Goal: Transaction & Acquisition: Purchase product/service

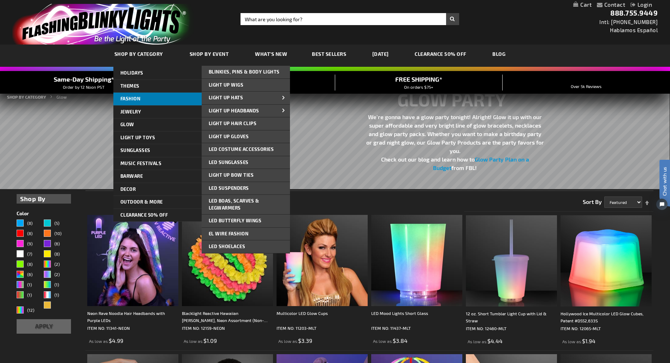
click at [130, 98] on span "FASHION" at bounding box center [130, 99] width 20 height 6
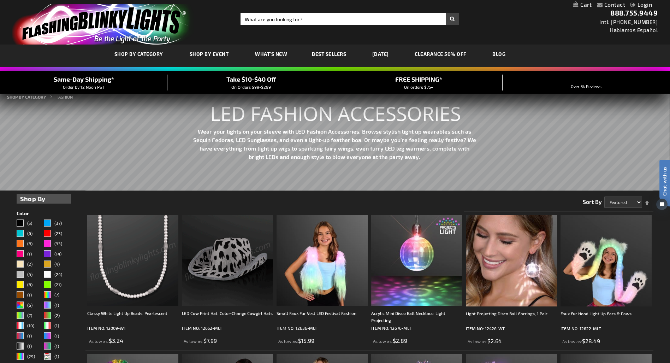
click at [160, 243] on img at bounding box center [132, 260] width 91 height 91
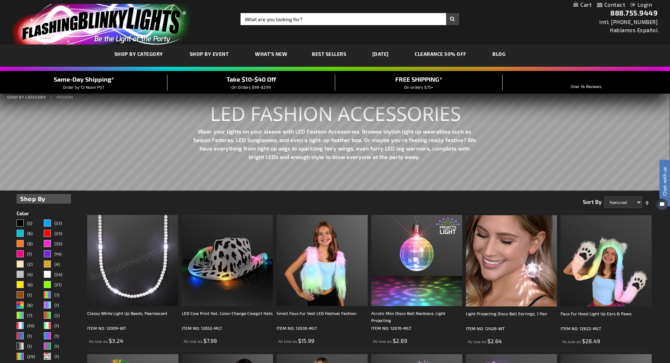
click at [149, 237] on img at bounding box center [132, 260] width 91 height 91
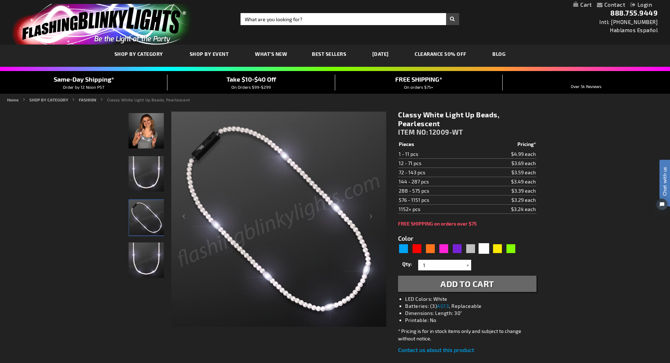
click at [469, 266] on div at bounding box center [467, 265] width 7 height 11
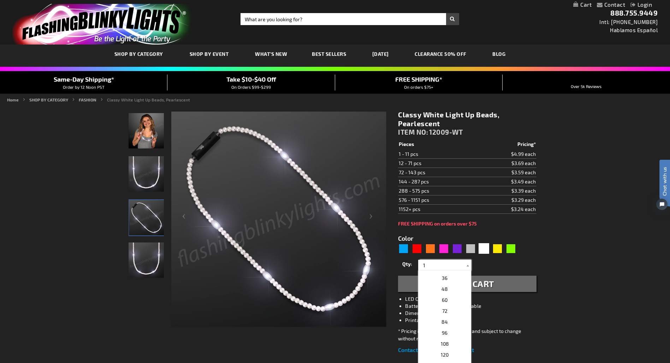
scroll to position [139, 0]
click at [440, 302] on p "60" at bounding box center [444, 301] width 53 height 11
type input "60"
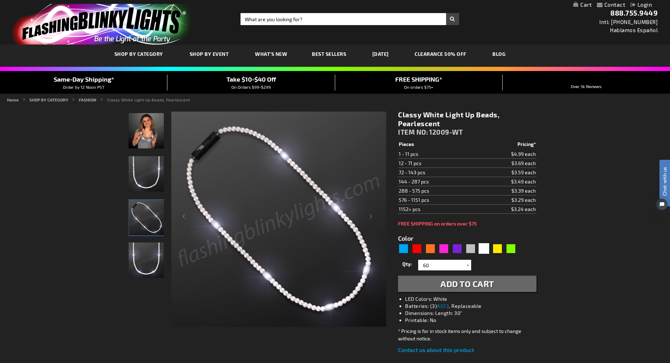
click at [446, 284] on span "Add to Cart" at bounding box center [467, 283] width 54 height 10
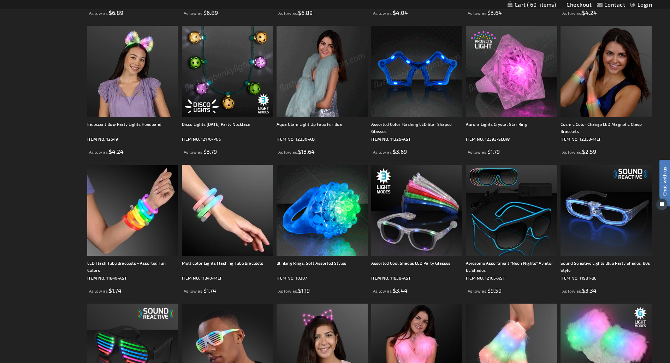
scroll to position [469, 0]
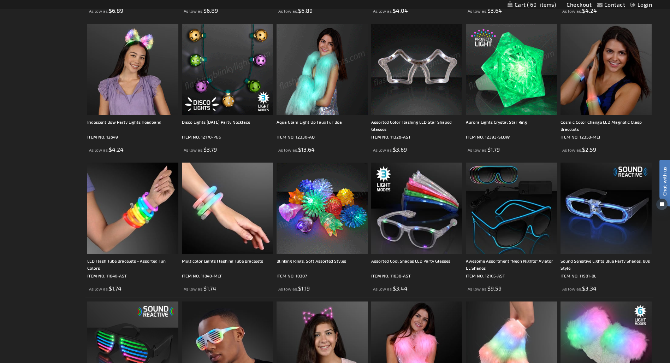
drag, startPoint x: 332, startPoint y: 204, endPoint x: 329, endPoint y: 201, distance: 4.0
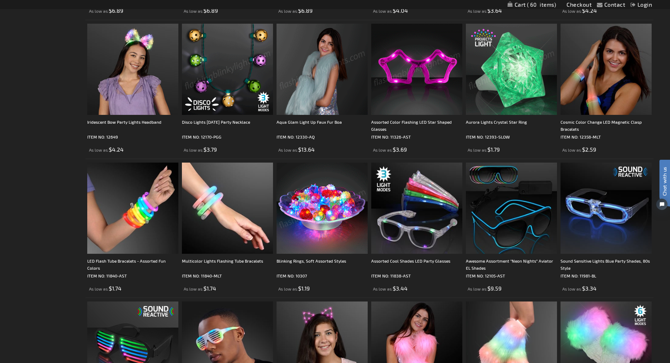
click at [332, 204] on img at bounding box center [321, 207] width 91 height 91
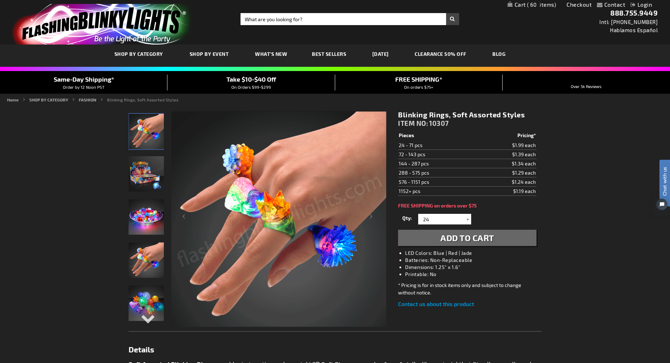
click at [468, 219] on div at bounding box center [467, 219] width 7 height 11
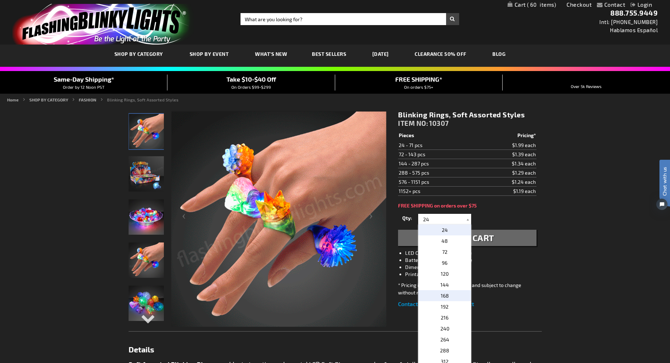
click at [455, 294] on p "168" at bounding box center [444, 295] width 53 height 11
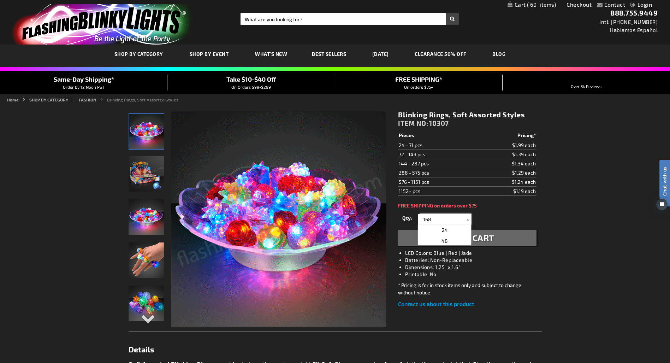
click at [459, 220] on input "168" at bounding box center [445, 219] width 51 height 11
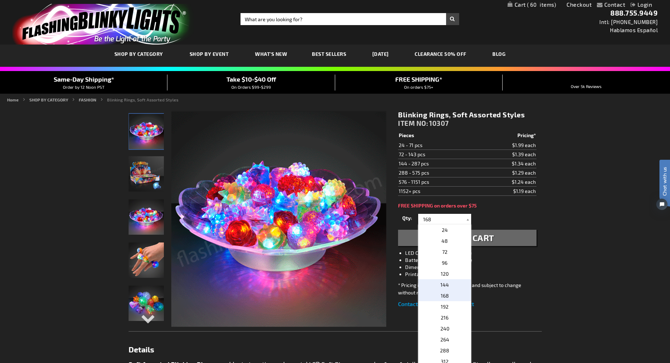
click at [447, 282] on span "144" at bounding box center [444, 284] width 8 height 6
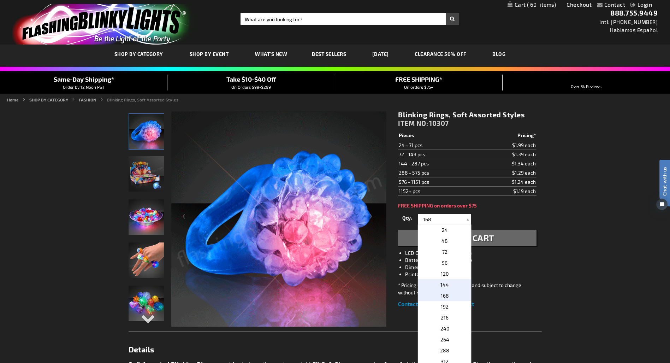
type input "144"
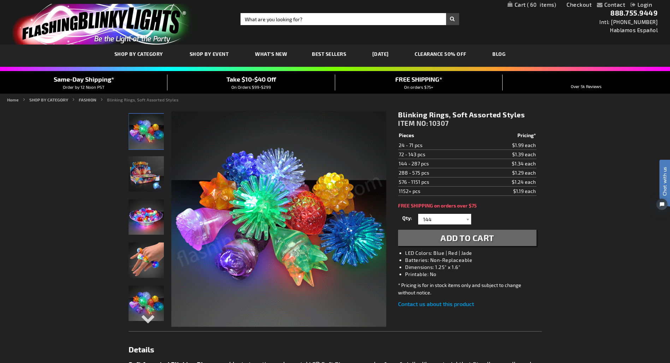
click at [453, 237] on span "Add to Cart" at bounding box center [467, 237] width 54 height 10
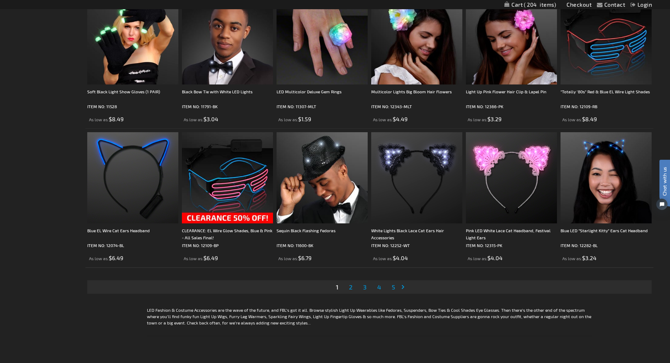
scroll to position [1428, 0]
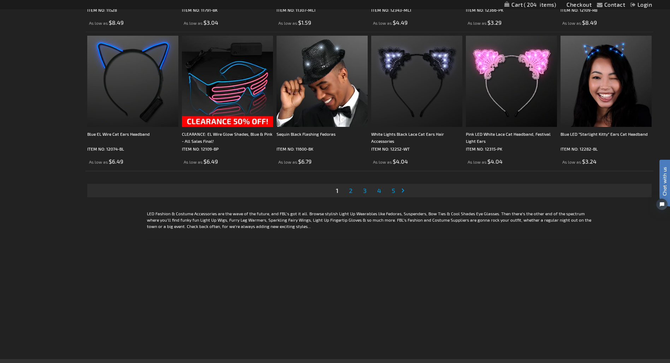
click at [351, 191] on span "2" at bounding box center [351, 190] width 4 height 8
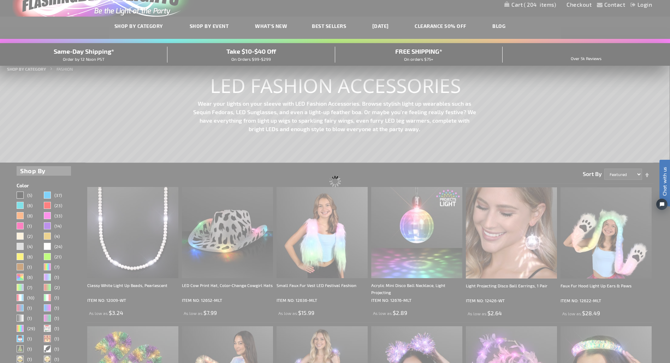
scroll to position [19, 0]
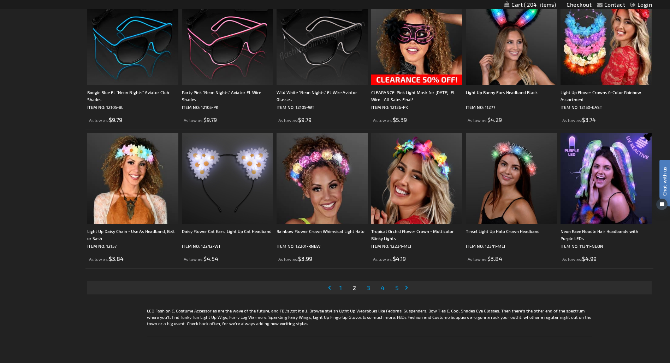
scroll to position [1370, 0]
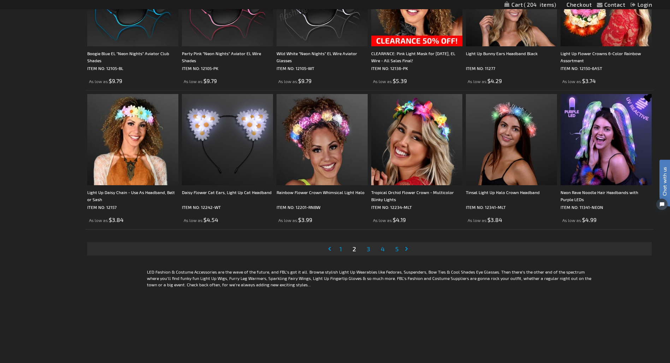
click at [339, 250] on span "1" at bounding box center [340, 249] width 2 height 8
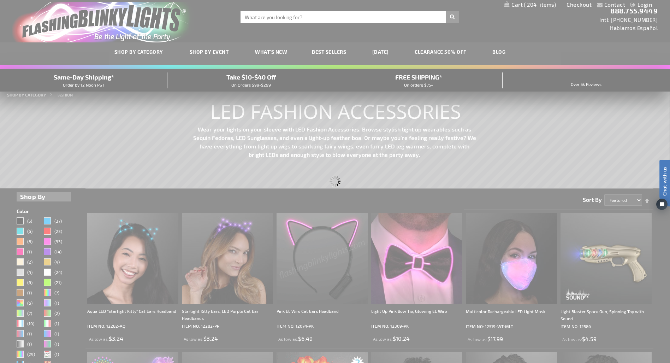
scroll to position [0, 0]
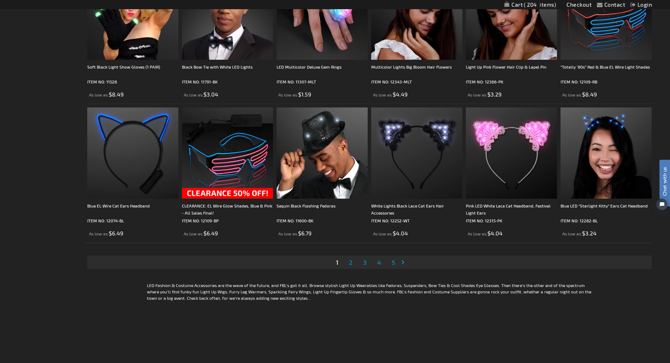
scroll to position [1352, 0]
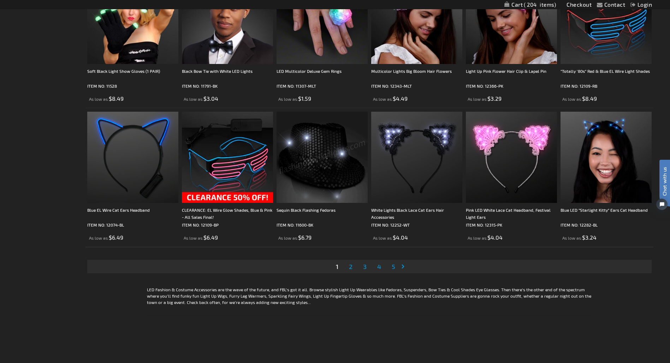
click at [320, 153] on img at bounding box center [321, 157] width 91 height 91
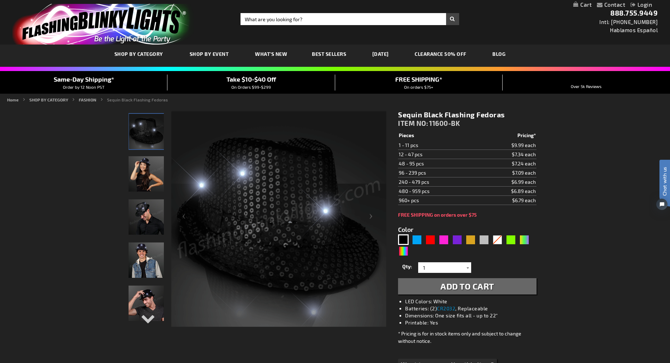
click at [467, 269] on div at bounding box center [467, 267] width 7 height 11
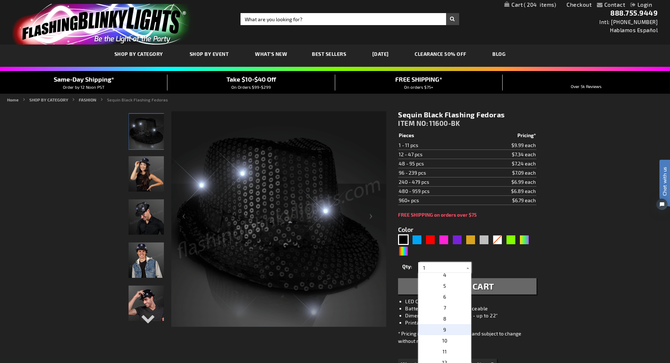
scroll to position [37, 0]
click at [446, 338] on span "10" at bounding box center [444, 339] width 5 height 6
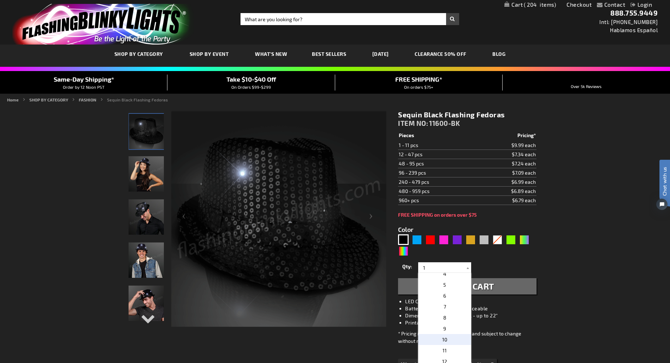
type input "10"
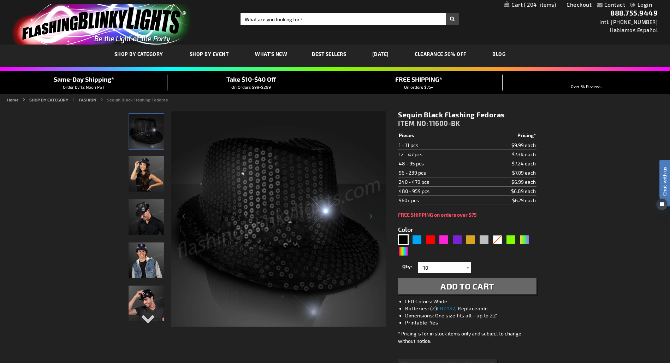
click at [474, 287] on span "Add to Cart" at bounding box center [467, 286] width 54 height 10
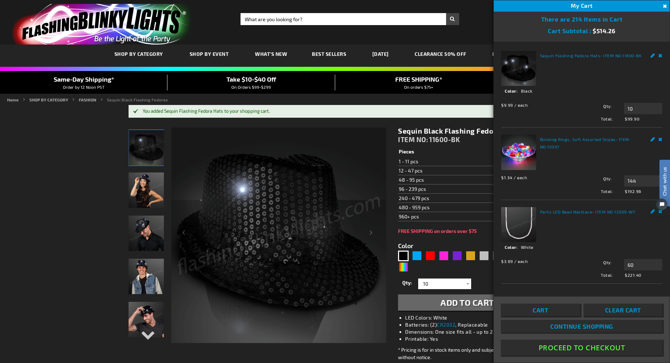
click at [444, 52] on link "CLEARANCE 50% OFF" at bounding box center [440, 54] width 63 height 24
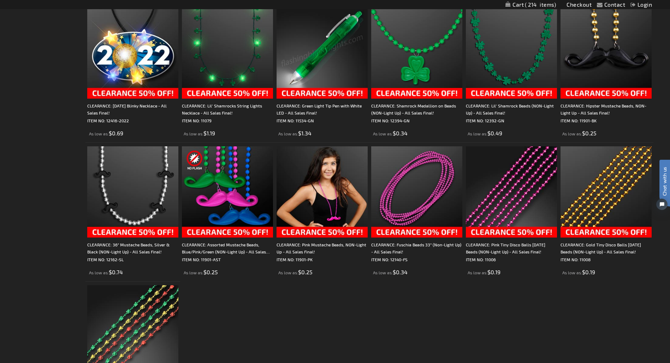
scroll to position [1115, 0]
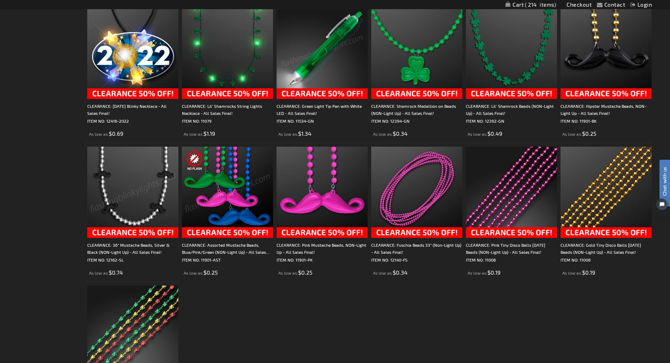
click at [138, 175] on img at bounding box center [132, 192] width 91 height 91
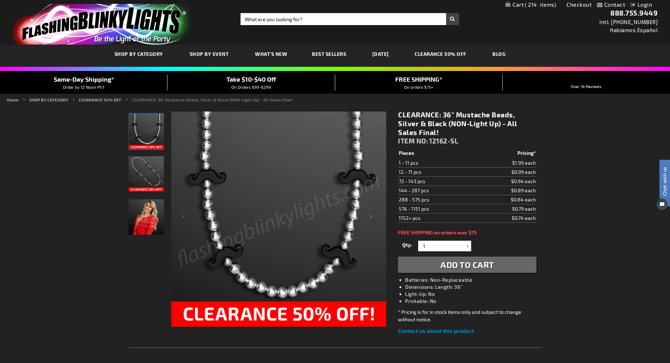
click at [141, 219] on img at bounding box center [146, 216] width 35 height 35
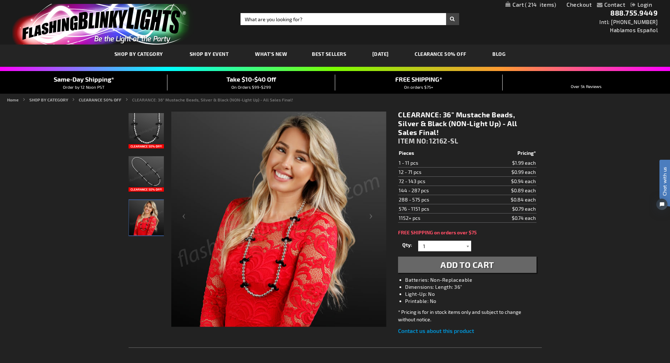
click at [466, 246] on div at bounding box center [467, 245] width 7 height 11
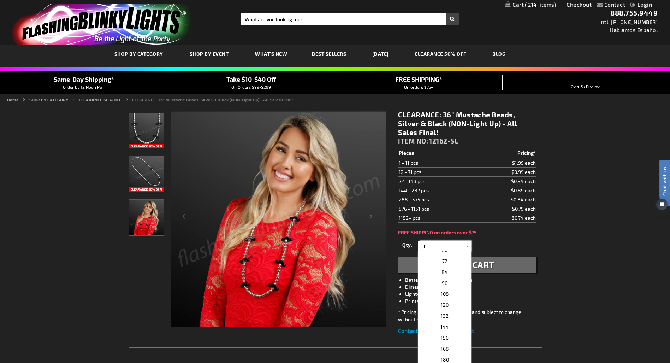
scroll to position [219, 0]
click at [445, 300] on span "168" at bounding box center [445, 300] width 8 height 6
type input "168"
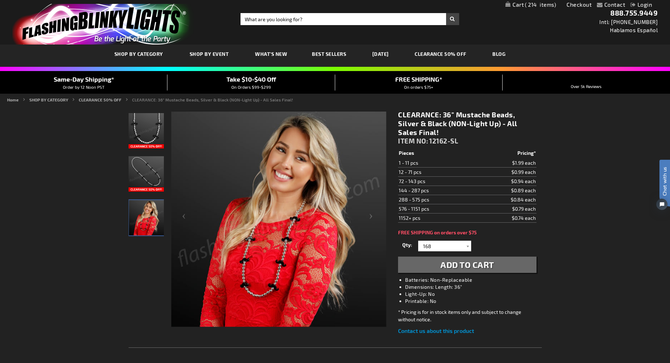
click at [475, 265] on span "Add to Cart" at bounding box center [467, 264] width 54 height 10
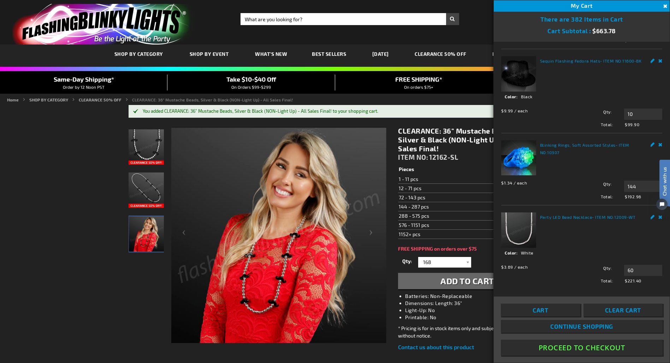
scroll to position [67, 0]
click at [660, 217] on html "Chat with us" at bounding box center [659, 181] width 21 height 124
click at [565, 311] on link "Cart" at bounding box center [540, 309] width 79 height 13
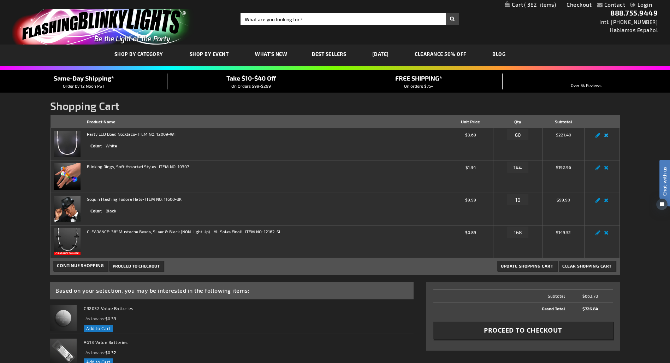
click at [607, 137] on link "Remove item" at bounding box center [606, 137] width 8 height 0
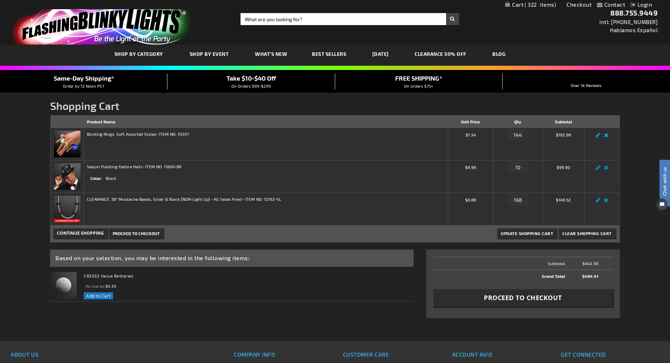
click at [606, 137] on link "Remove item" at bounding box center [606, 137] width 8 height 0
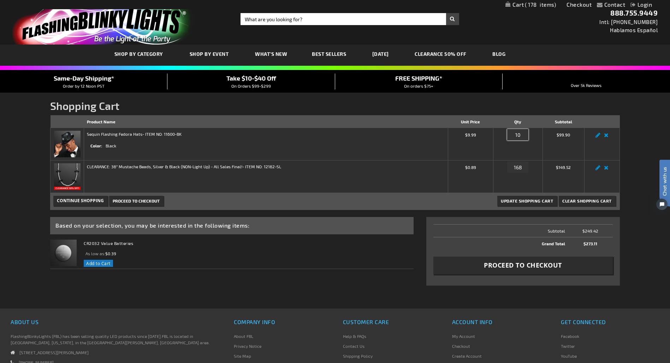
click at [524, 136] on input "10" at bounding box center [517, 134] width 21 height 11
type input "1"
type input "20"
click at [546, 202] on span "Update Shopping Cart" at bounding box center [527, 200] width 52 height 5
click at [254, 84] on span "On Orders $99-$299" at bounding box center [251, 85] width 40 height 5
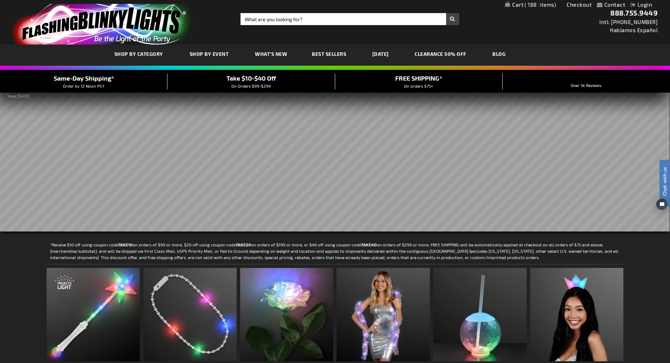
click at [519, 5] on link "My Cart 188 188 items" at bounding box center [530, 4] width 51 height 7
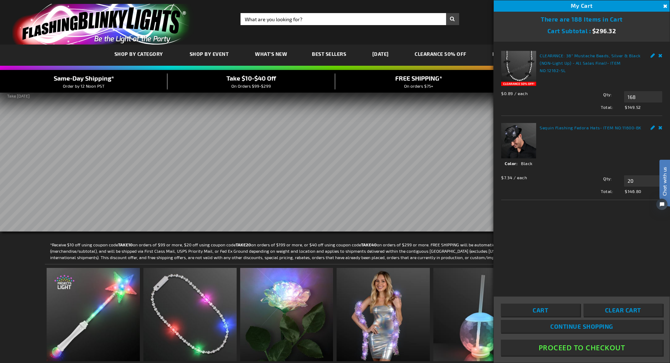
click at [475, 19] on div "Toggle Nav Search Search × Search 888.755.9449 Intl: [PHONE_NUMBER] Hablamos Es…" at bounding box center [335, 22] width 670 height 44
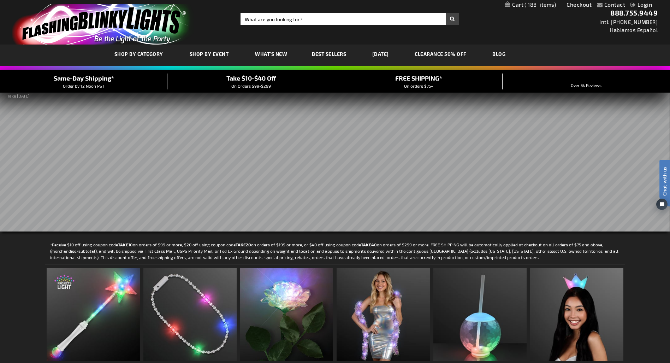
click at [536, 5] on span "188" at bounding box center [539, 4] width 31 height 6
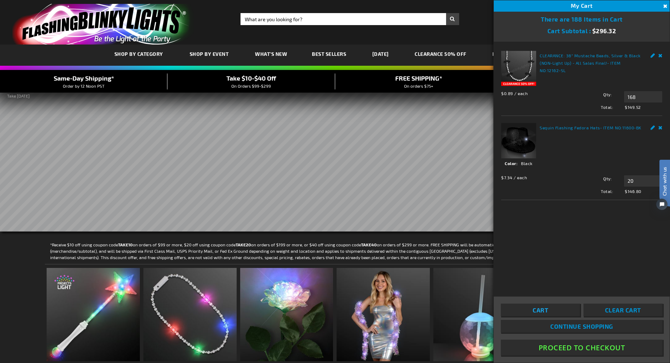
click at [552, 310] on link "Cart" at bounding box center [540, 309] width 79 height 13
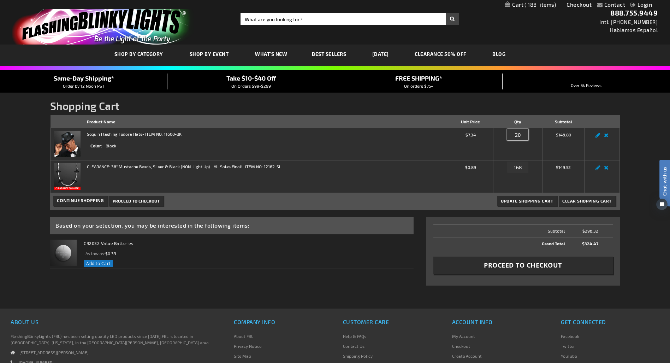
click at [520, 137] on input "20" at bounding box center [517, 134] width 21 height 11
type input "22"
click at [537, 200] on span "Update Shopping Cart" at bounding box center [527, 200] width 52 height 5
click at [525, 268] on span "Proceed to Checkout" at bounding box center [523, 265] width 78 height 9
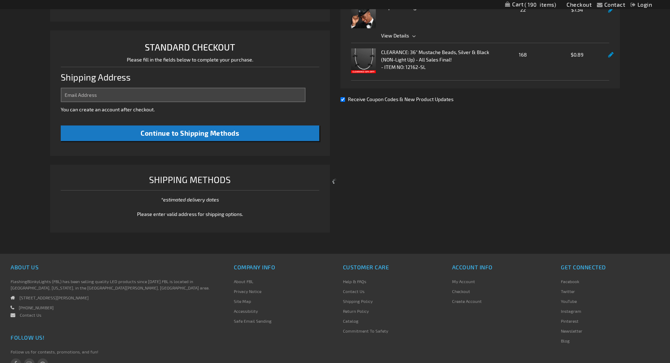
select select "US"
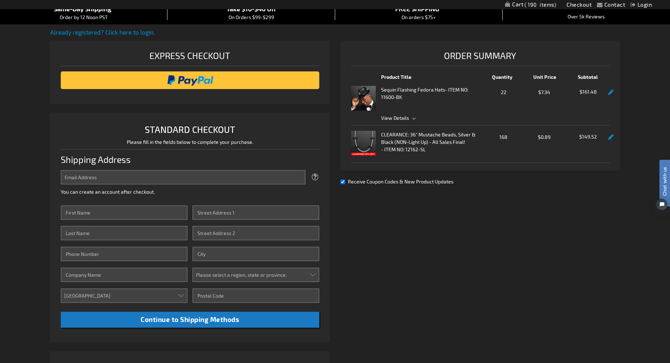
scroll to position [69, 0]
click at [342, 182] on input "Receive Coupon Codes & New Product Updates" at bounding box center [342, 182] width 5 height 5
checkbox input "false"
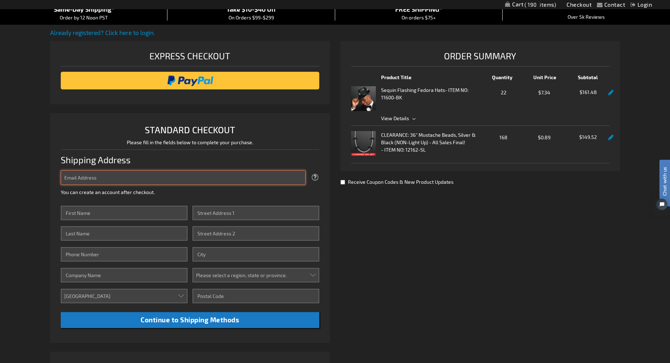
click at [95, 178] on input "Email Address" at bounding box center [183, 177] width 244 height 14
type input "[EMAIL_ADDRESS][DOMAIN_NAME]"
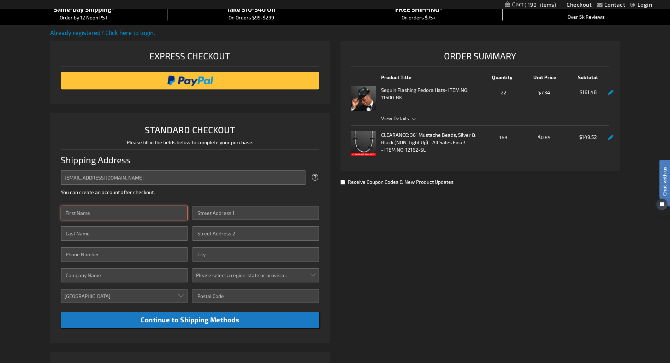
click at [105, 215] on input "First Name" at bounding box center [124, 213] width 126 height 14
type input "Sarah"
type input "Friedman"
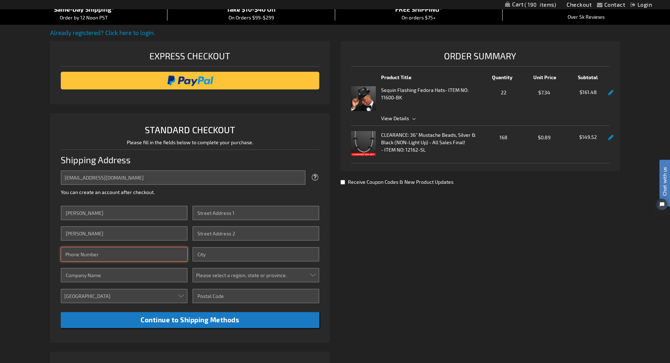
type input "6464319697"
type input "7828 hampden lane"
type input "BETHESDA"
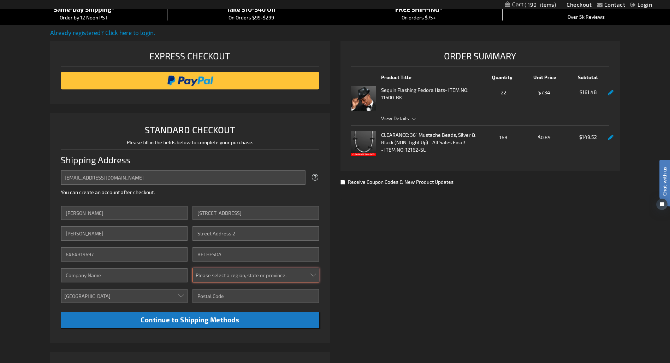
select select "31"
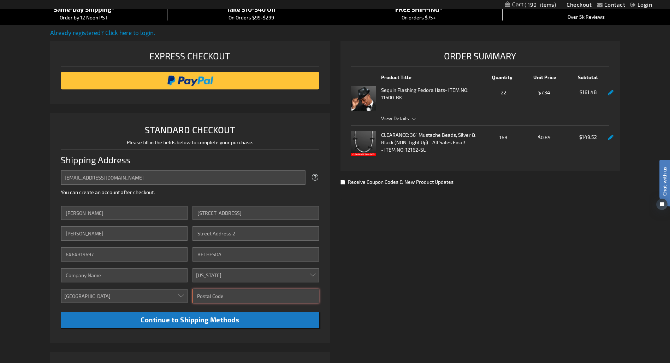
type input "20814"
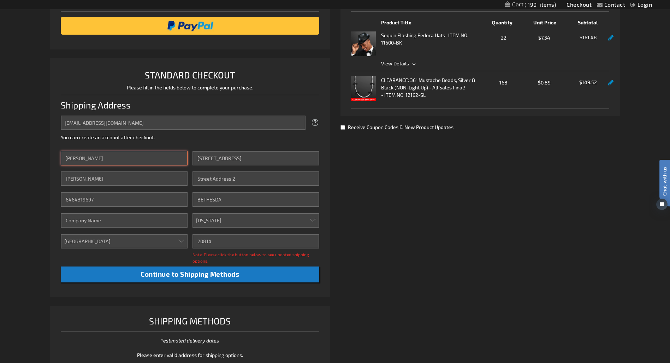
scroll to position [125, 0]
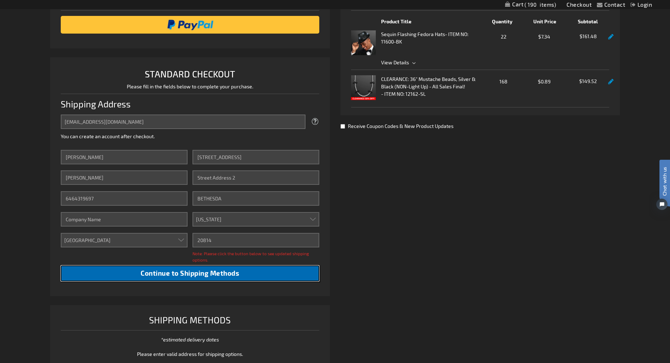
click at [195, 274] on span "Continue to Shipping Methods" at bounding box center [190, 273] width 99 height 8
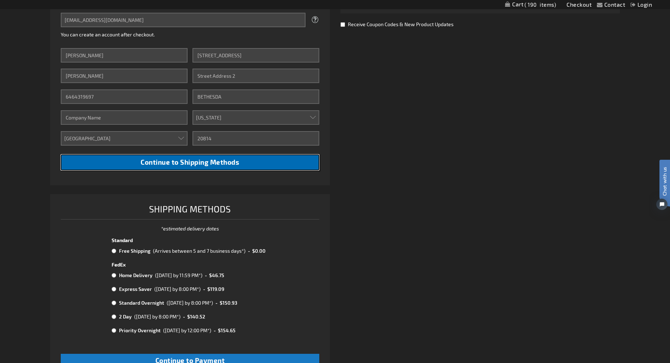
scroll to position [228, 0]
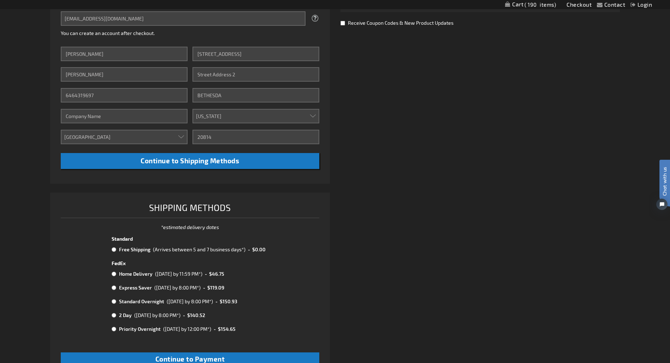
click at [114, 250] on input "radio" at bounding box center [114, 249] width 5 height 6
radio input "true"
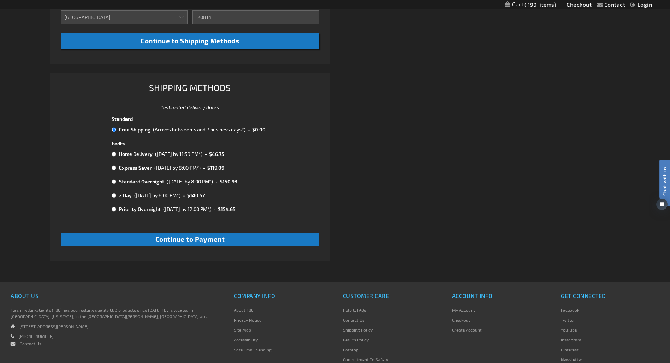
scroll to position [349, 0]
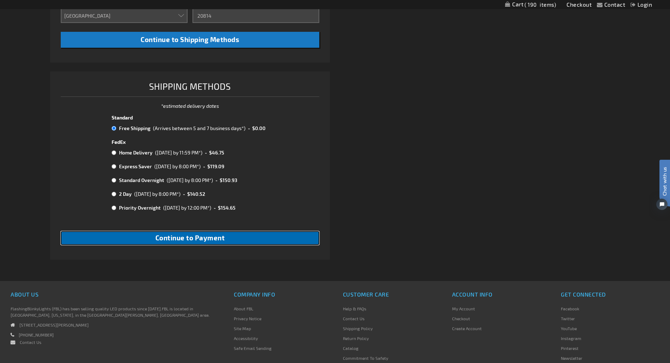
click at [198, 240] on span "Continue to Payment" at bounding box center [190, 237] width 70 height 8
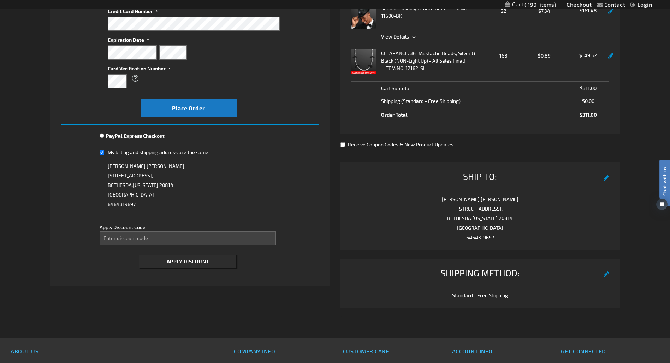
scroll to position [151, 0]
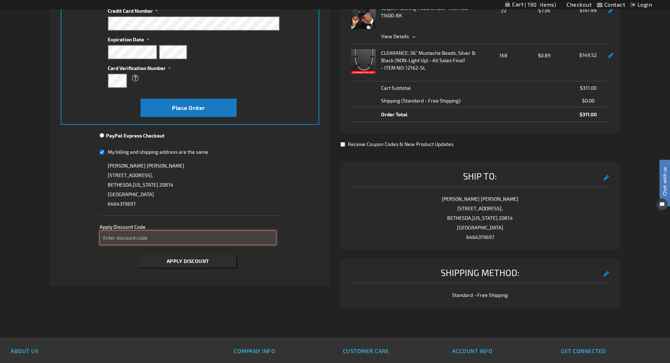
click at [119, 238] on input "Enter discount code" at bounding box center [188, 237] width 177 height 14
type input "take40"
click at [183, 261] on span "Apply Discount" at bounding box center [188, 261] width 42 height 6
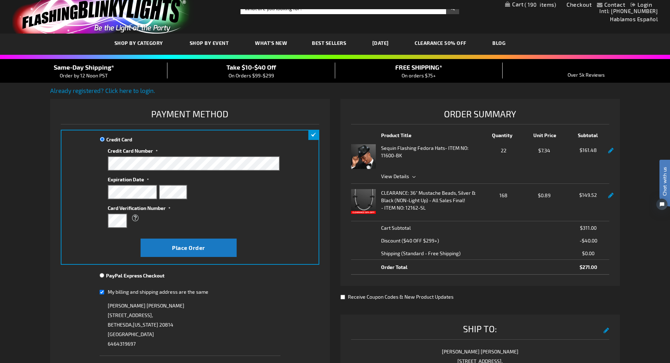
scroll to position [9, 0]
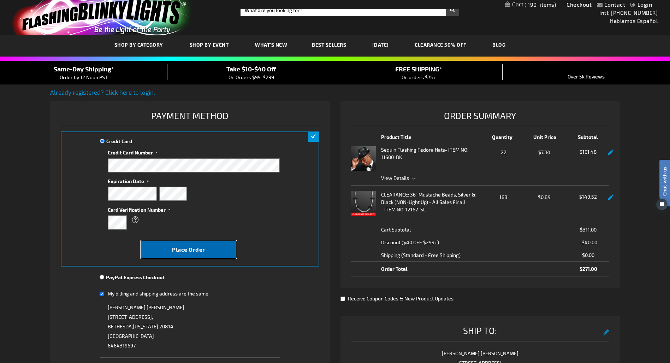
click at [170, 251] on button "Place Order" at bounding box center [189, 249] width 96 height 18
